Goal: Task Accomplishment & Management: Manage account settings

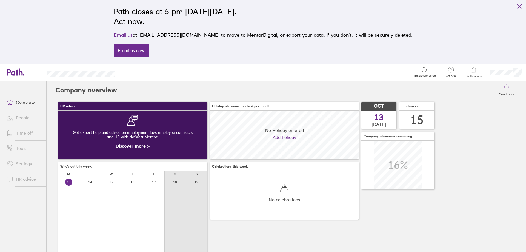
scroll to position [49, 149]
click at [519, 8] on icon "link" at bounding box center [519, 6] width 7 height 7
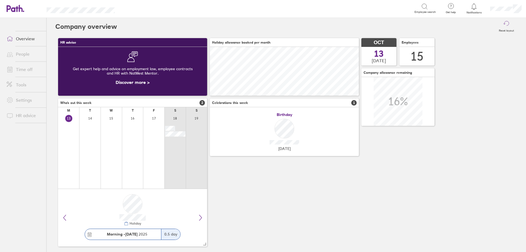
click at [33, 53] on link "People" at bounding box center [24, 53] width 44 height 11
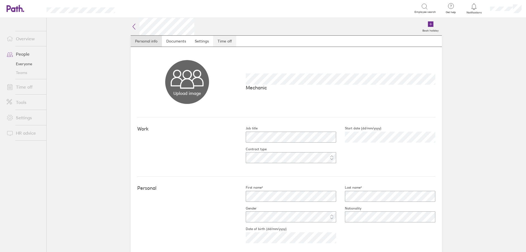
click at [217, 39] on link "Time off" at bounding box center [224, 41] width 23 height 11
